Goal: Task Accomplishment & Management: Manage account settings

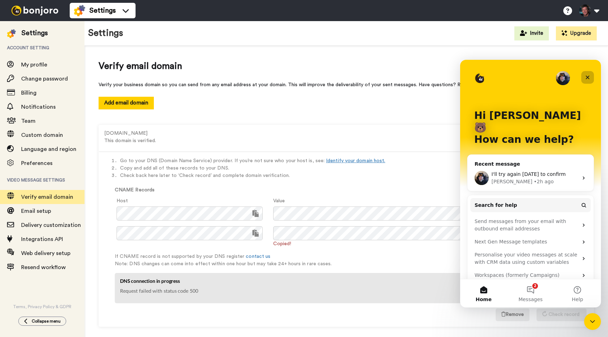
click at [587, 77] on icon "Close" at bounding box center [588, 78] width 6 height 6
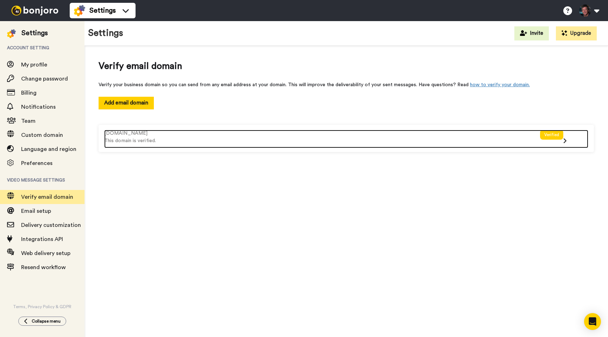
click at [554, 134] on div "Verified" at bounding box center [552, 135] width 24 height 10
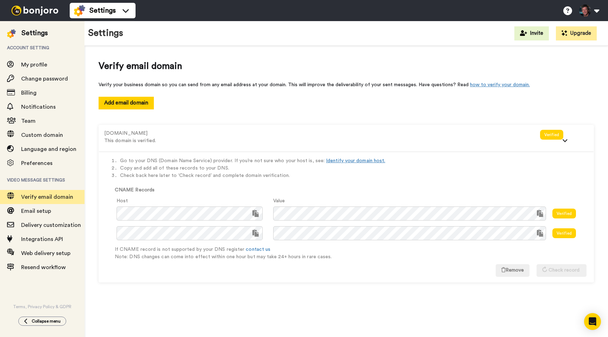
click at [222, 62] on span "Verify email domain" at bounding box center [346, 66] width 495 height 13
click at [34, 12] on img at bounding box center [34, 11] width 53 height 10
